Goal: Transaction & Acquisition: Purchase product/service

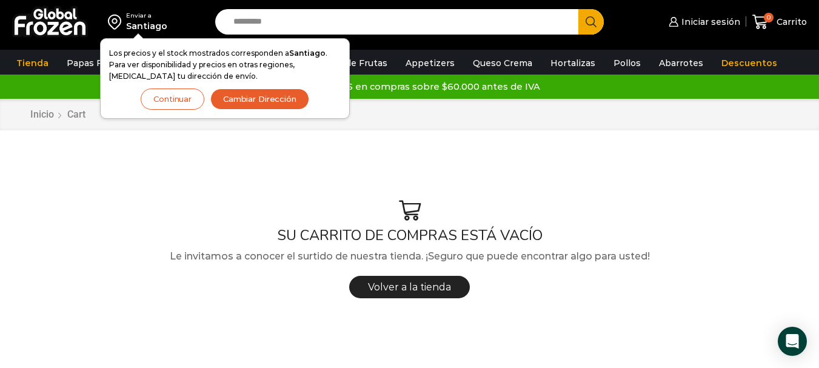
click at [182, 93] on button "Continuar" at bounding box center [173, 98] width 64 height 21
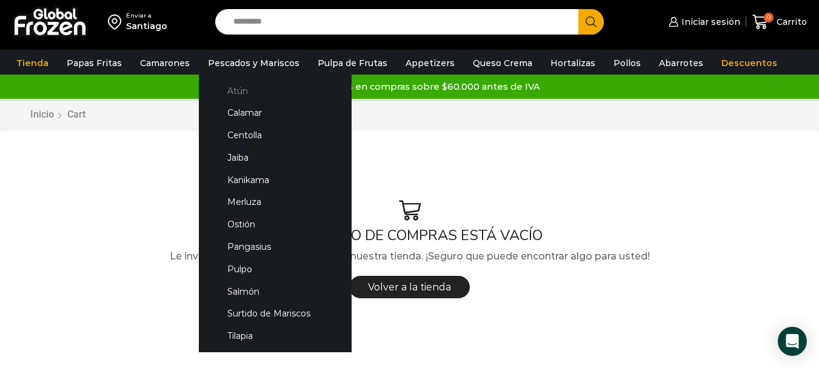
click at [230, 88] on link "Atún" at bounding box center [275, 90] width 128 height 22
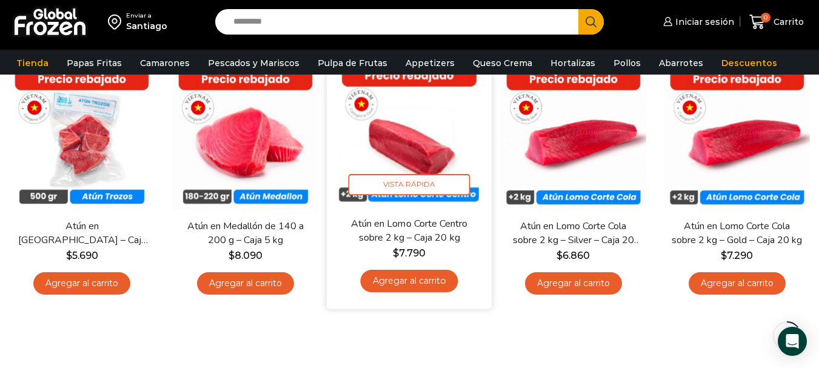
scroll to position [61, 0]
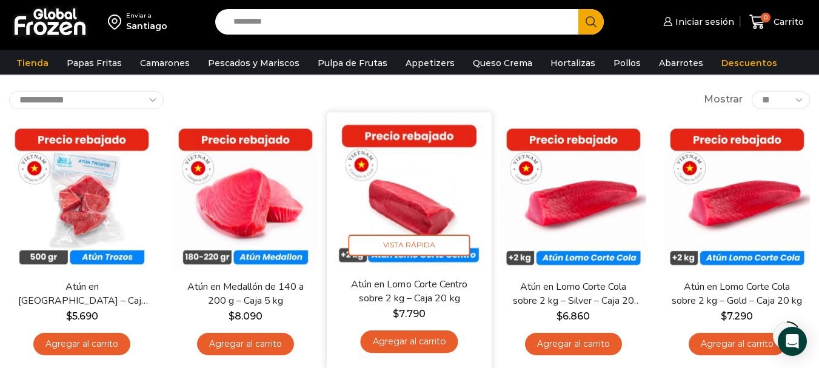
click at [427, 200] on img at bounding box center [409, 194] width 147 height 147
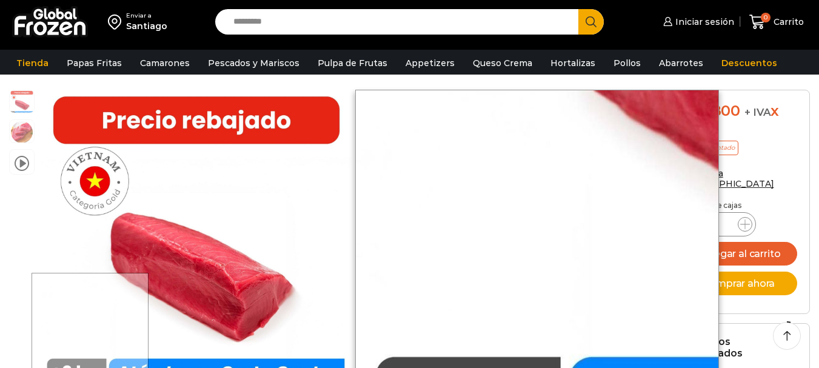
scroll to position [121, 0]
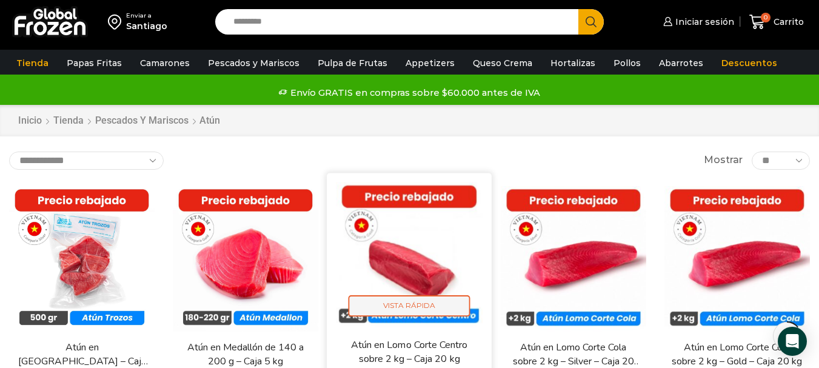
scroll to position [61, 0]
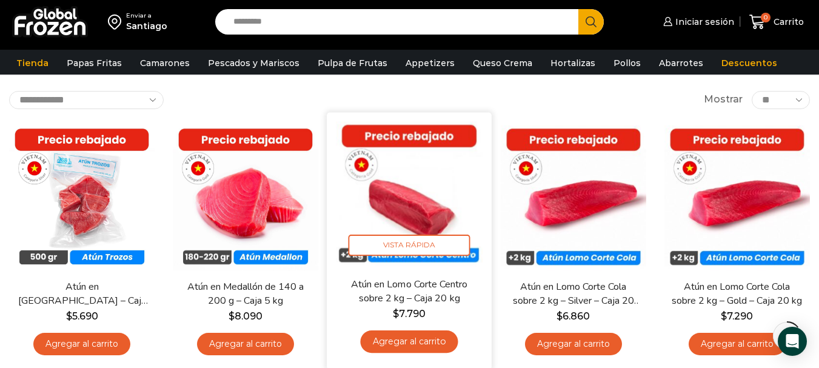
click at [416, 218] on img at bounding box center [409, 194] width 147 height 147
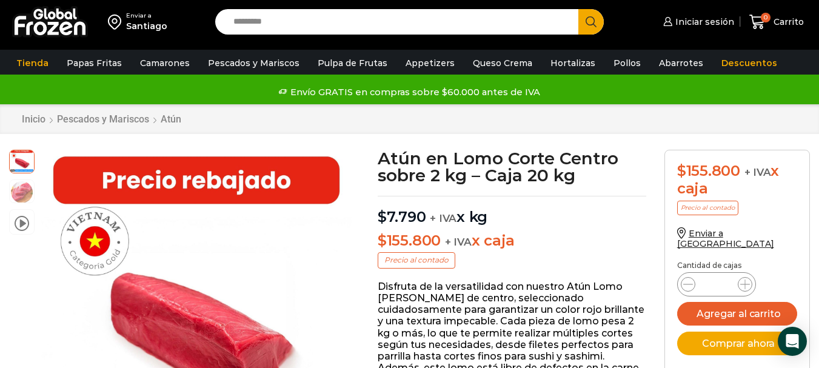
scroll to position [61, 0]
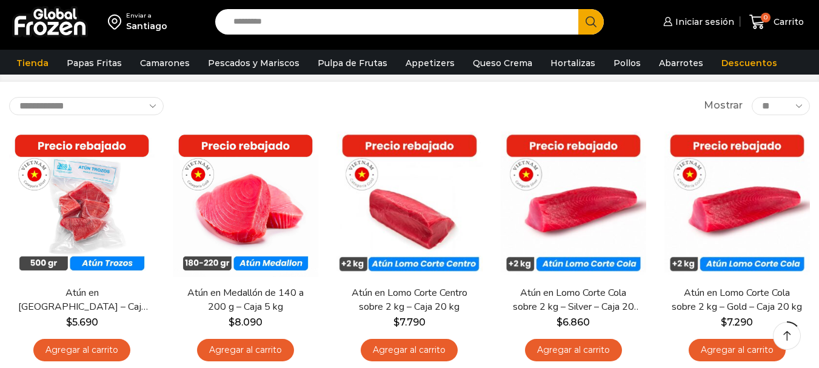
scroll to position [61, 0]
